Goal: Task Accomplishment & Management: Use online tool/utility

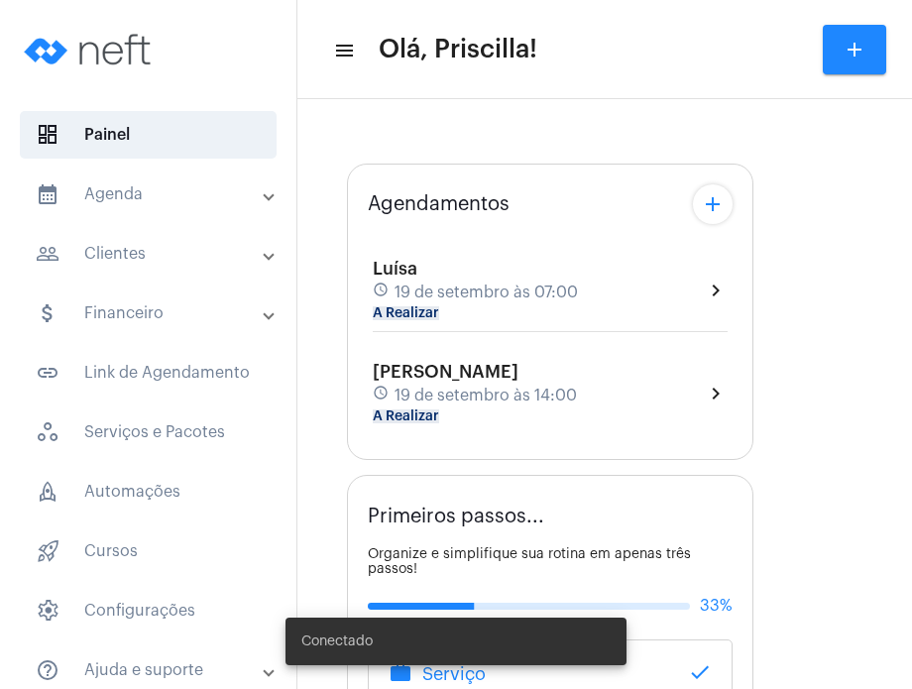
type input "[URL][DOMAIN_NAME][PERSON_NAME][PERSON_NAME]"
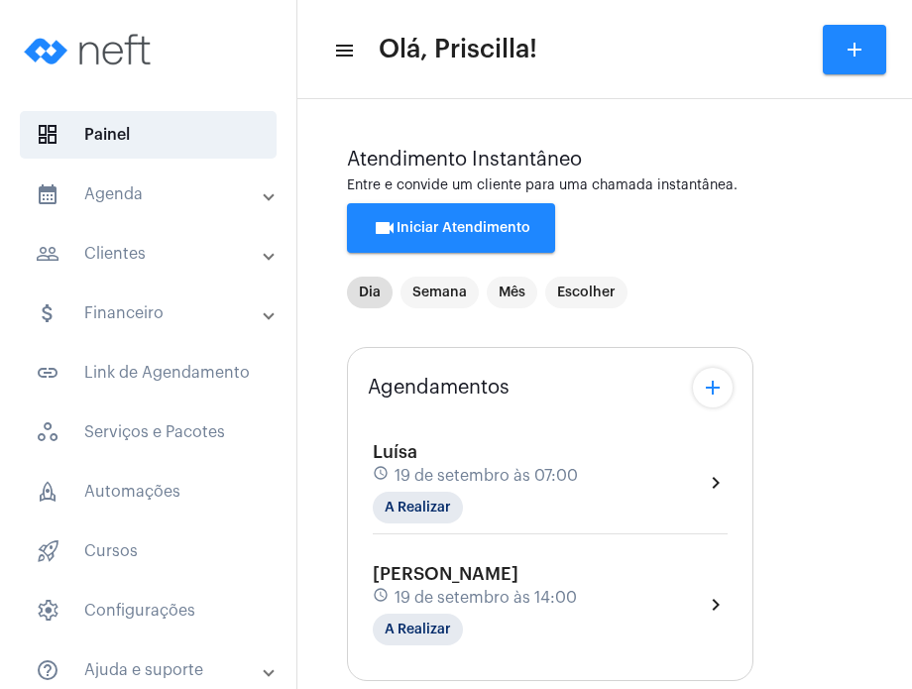
click at [673, 475] on div "Luísa schedule 19 de setembro às 07:00 A Realizar chevron_right" at bounding box center [550, 482] width 355 height 81
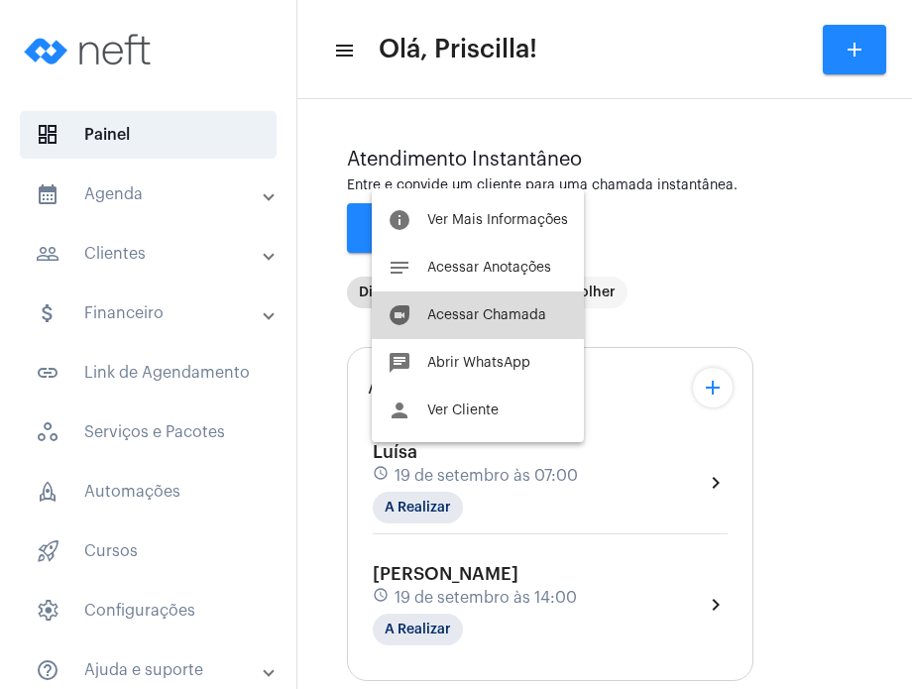
click at [548, 324] on button "duo Acessar Chamada" at bounding box center [478, 316] width 212 height 48
